Goal: Information Seeking & Learning: Check status

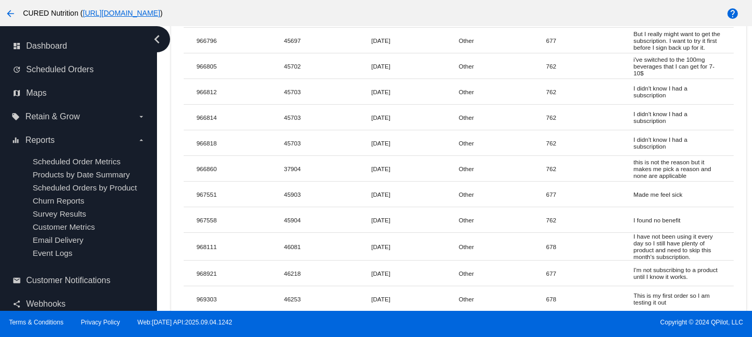
scroll to position [5780, 0]
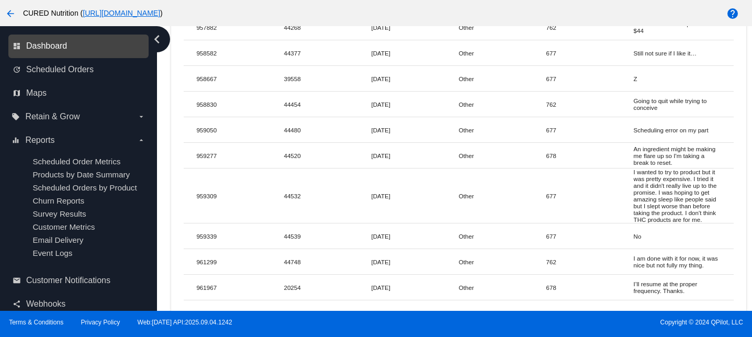
click at [38, 44] on span "Dashboard" at bounding box center [46, 45] width 41 height 9
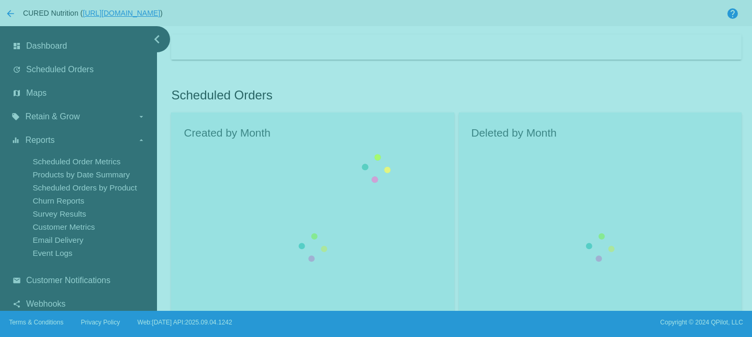
scroll to position [63, 0]
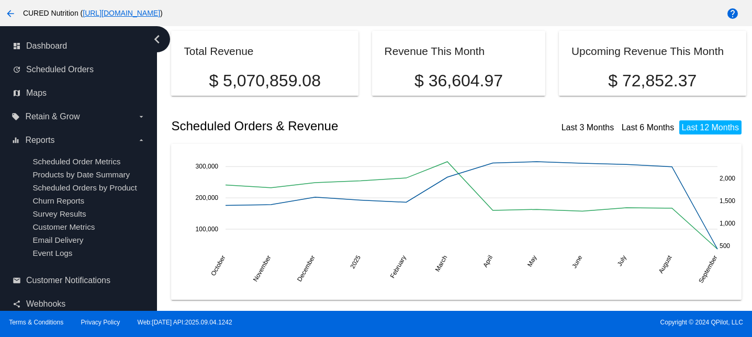
click at [652, 76] on p "$ 72,852.37" at bounding box center [653, 80] width 162 height 19
copy div "$ 72,852.37"
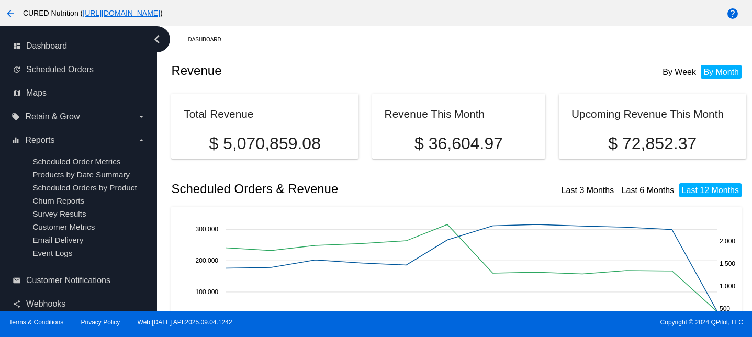
click at [446, 142] on p "$ 36,604.97" at bounding box center [459, 143] width 149 height 19
copy div "$ 36,604.97"
click at [427, 180] on div "Scheduled Orders & Revenue Last 3 Months Last 6 Months Last 12 Months" at bounding box center [458, 189] width 575 height 36
